Goal: Find specific page/section: Find specific page/section

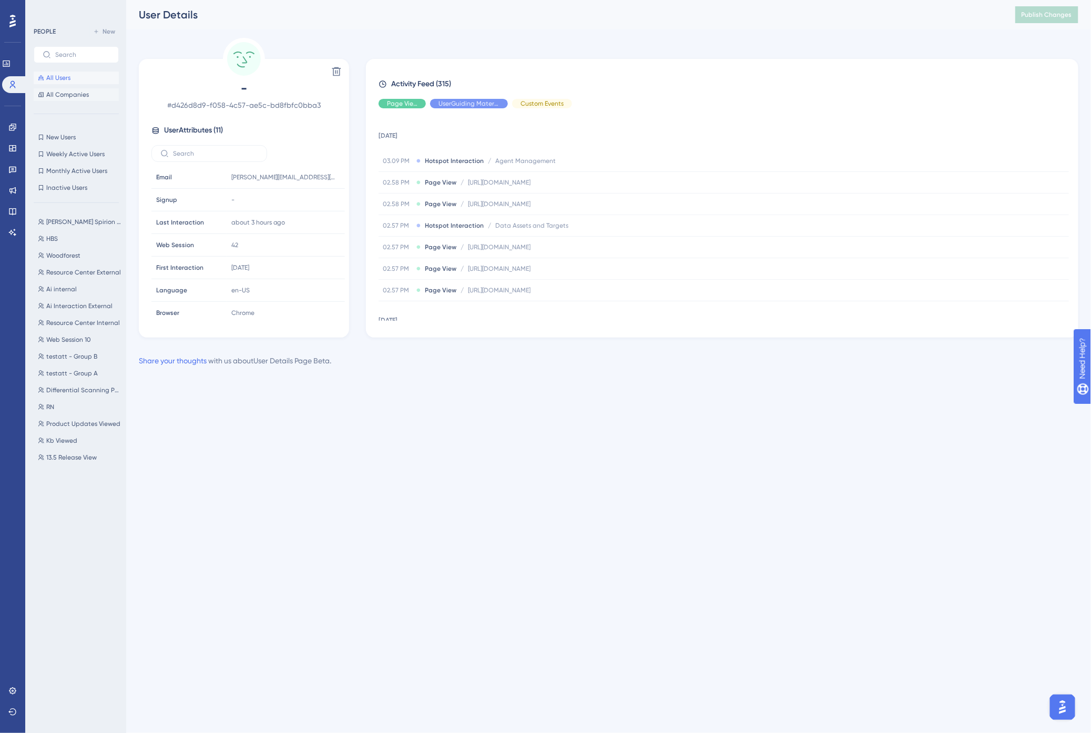
click at [60, 95] on span "All Companies" at bounding box center [67, 94] width 43 height 8
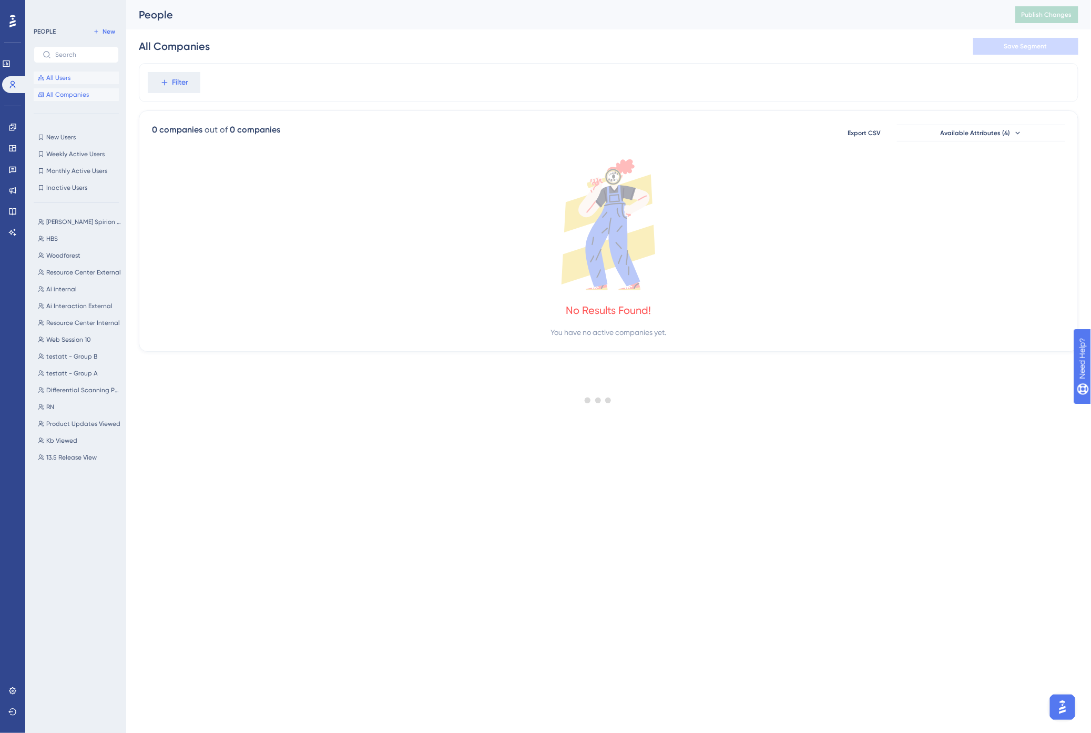
click at [60, 77] on span "All Users" at bounding box center [58, 78] width 24 height 8
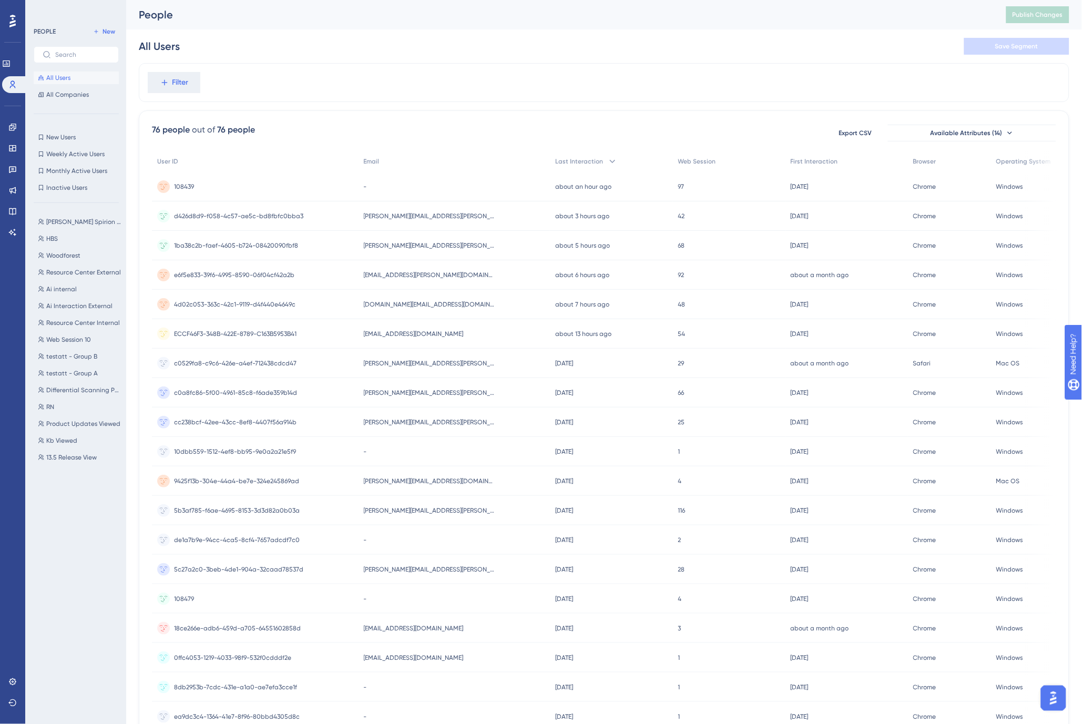
click at [463, 52] on div "All Users Save Segment" at bounding box center [604, 46] width 931 height 34
click at [673, 272] on div "92 92" at bounding box center [729, 274] width 113 height 29
click at [281, 390] on span "c0a8fc86-5f00-4961-85c8-f6ade359b14d" at bounding box center [235, 393] width 123 height 8
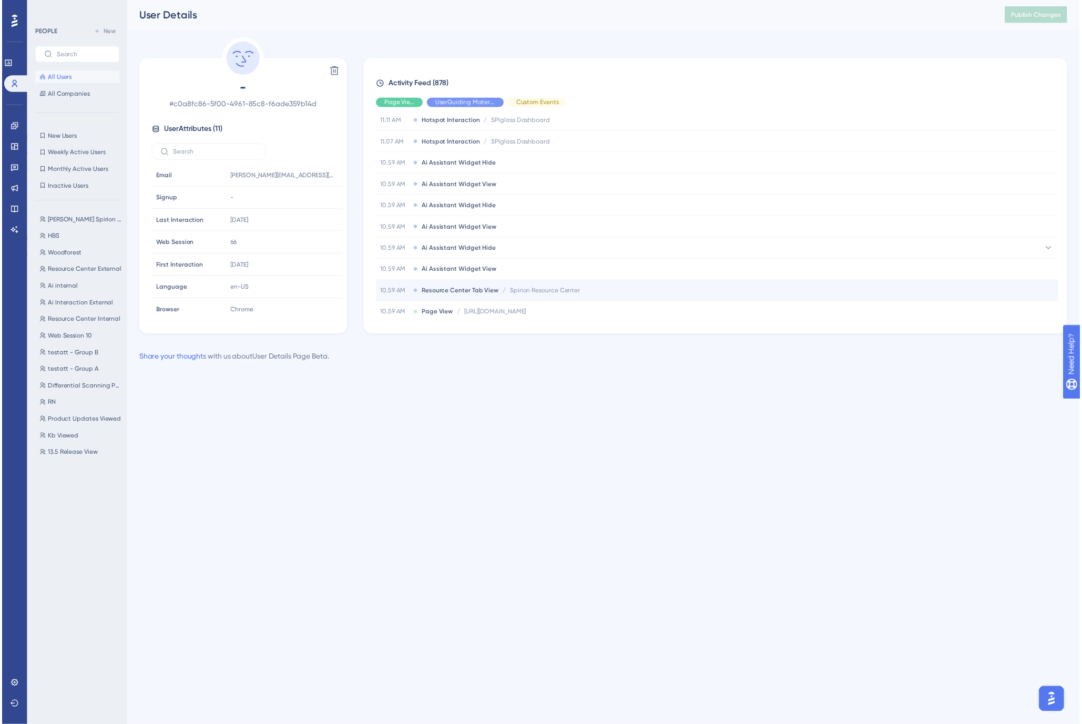
scroll to position [58, 0]
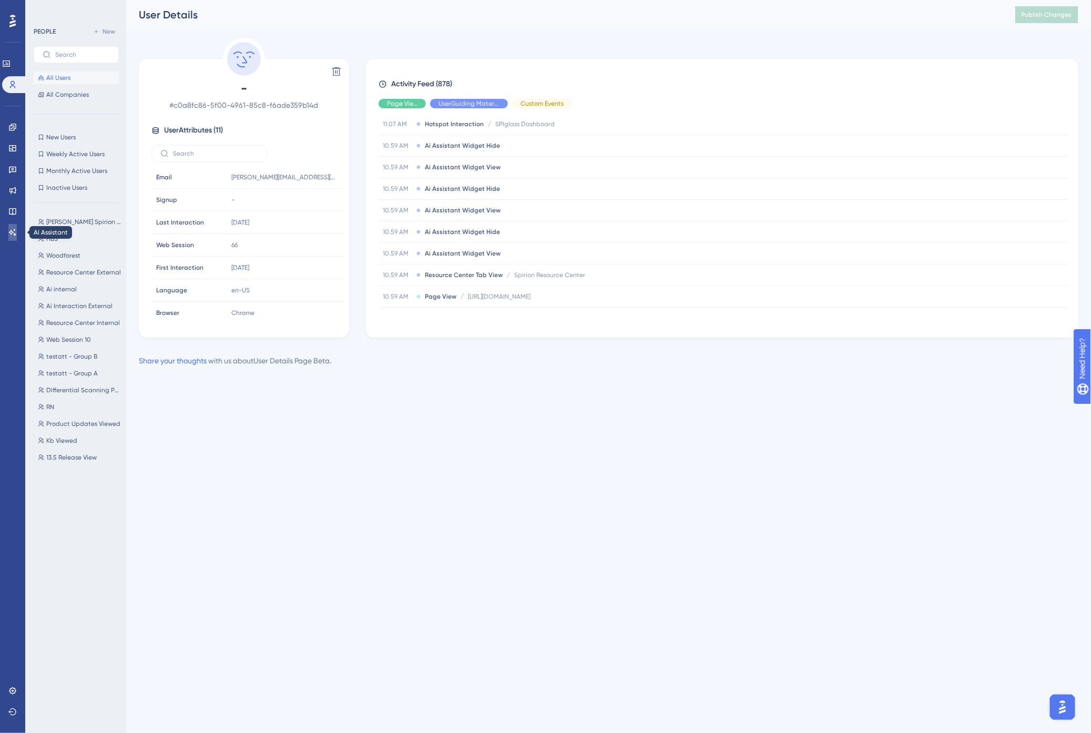
click at [17, 231] on link at bounding box center [12, 232] width 8 height 17
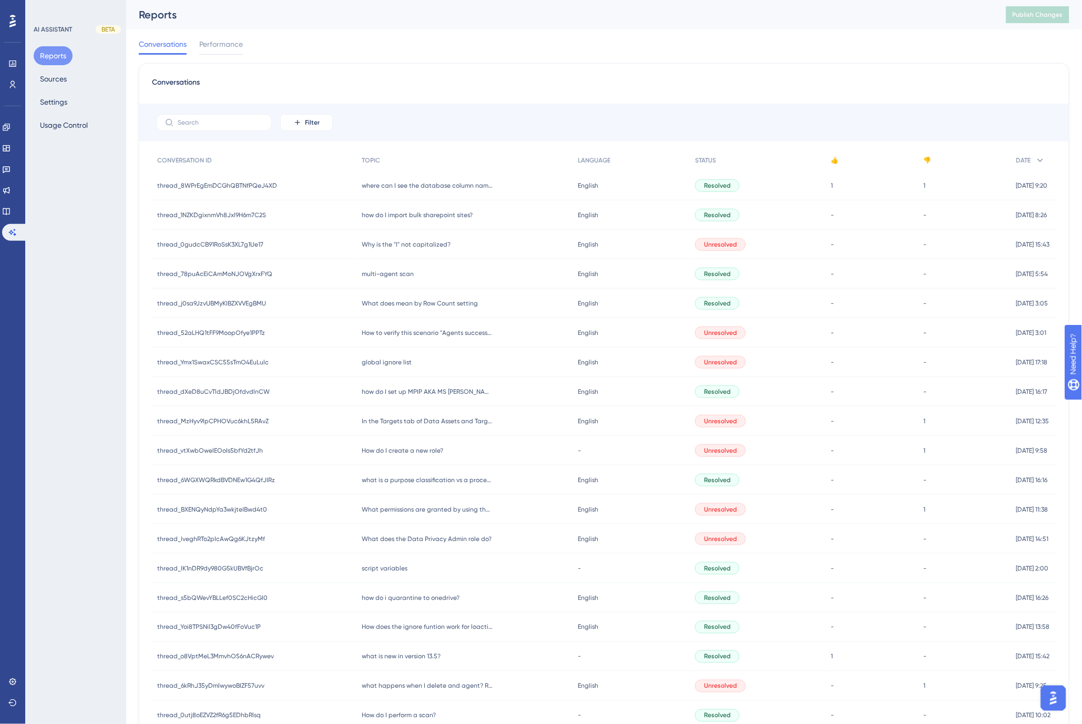
click at [414, 53] on div "Conversations Performance" at bounding box center [604, 46] width 931 height 34
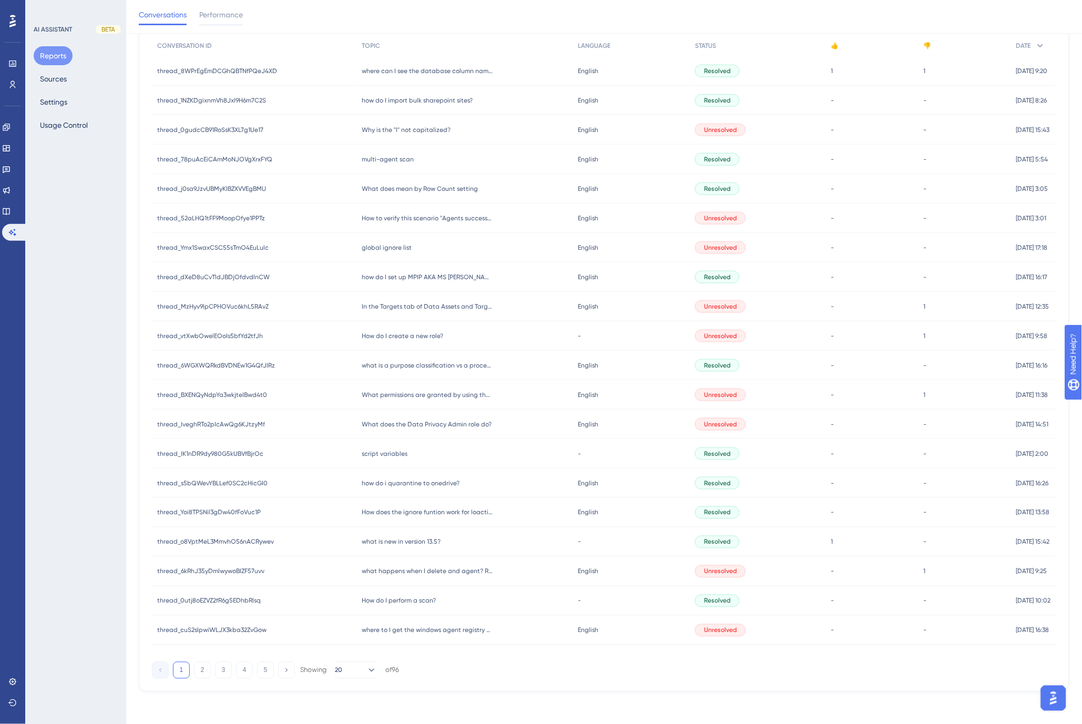
scroll to position [119, 0]
click at [465, 537] on div "what is new in version 13.5? what is new in version 13.5?" at bounding box center [464, 541] width 216 height 29
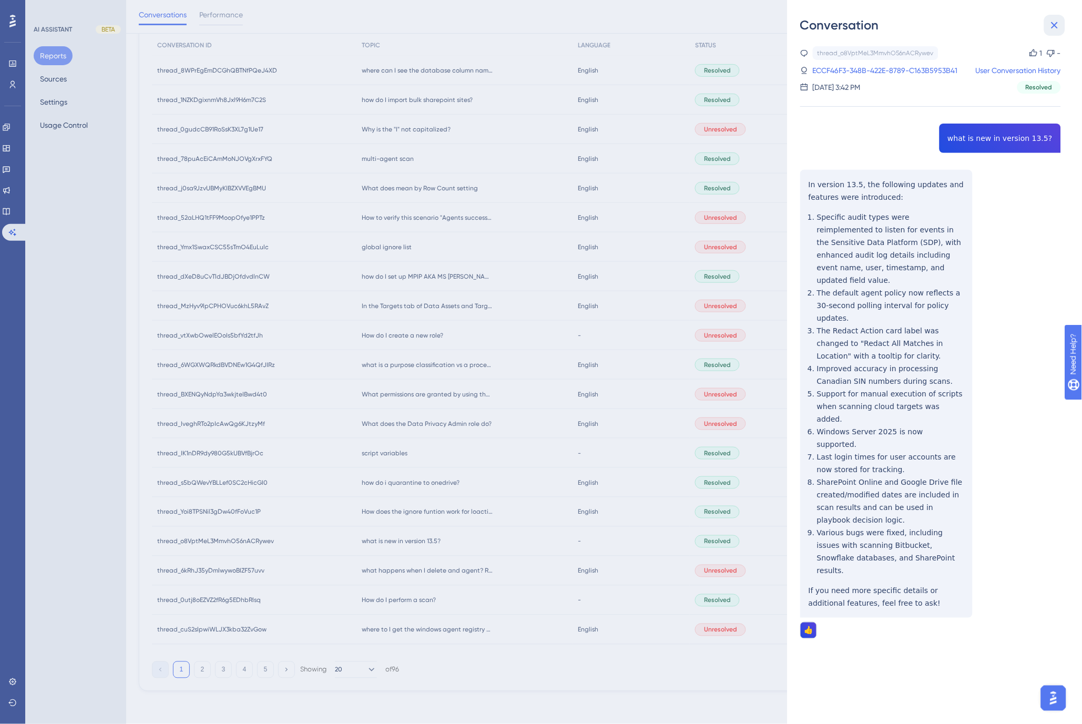
click at [1054, 26] on icon at bounding box center [1055, 25] width 7 height 7
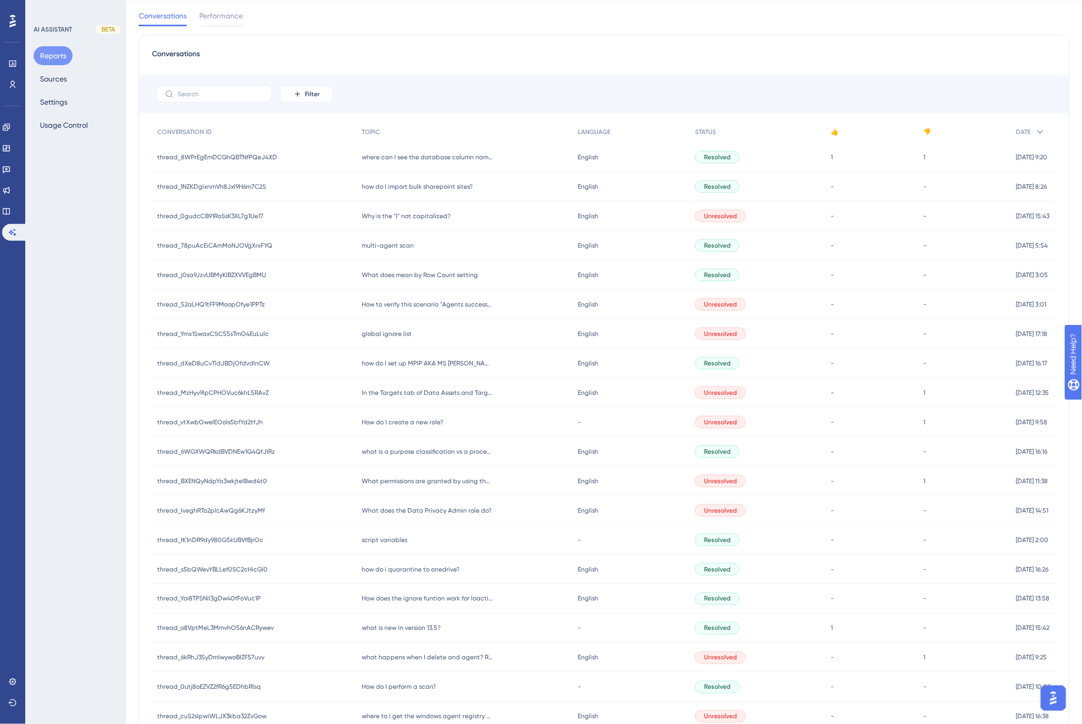
scroll to position [0, 0]
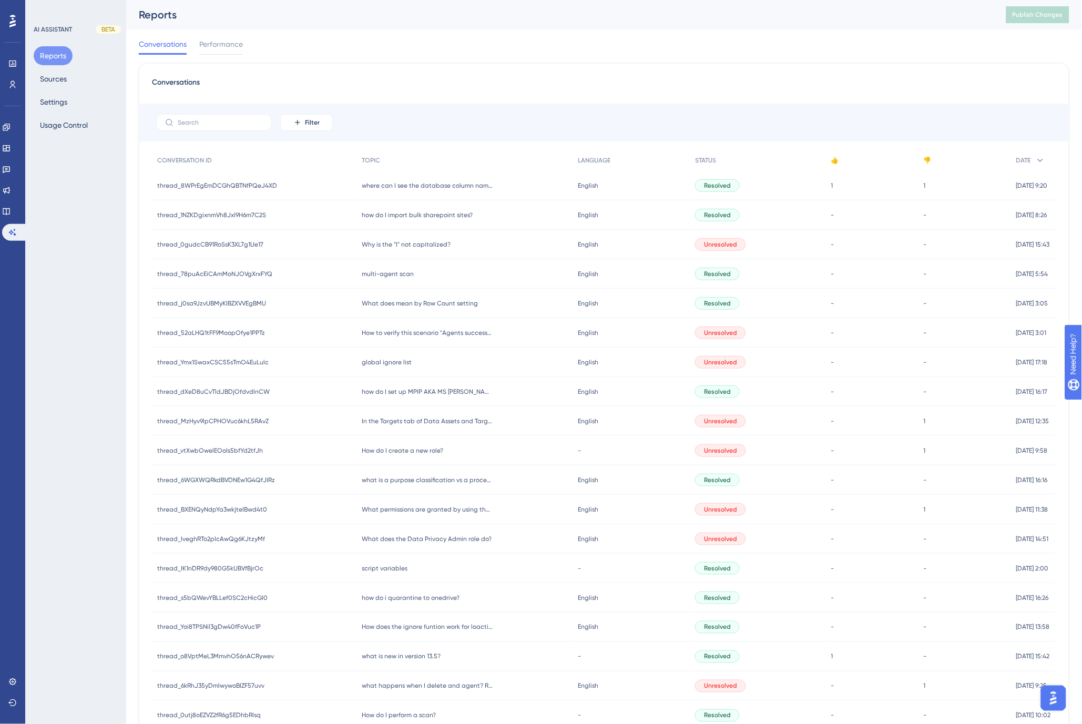
click at [492, 75] on div "Conversations Filter CONVERSATION ID TOPIC LANGUAGE STATUS 👍 👎 DATE thread_8WPr…" at bounding box center [604, 434] width 931 height 743
